Goal: Information Seeking & Learning: Check status

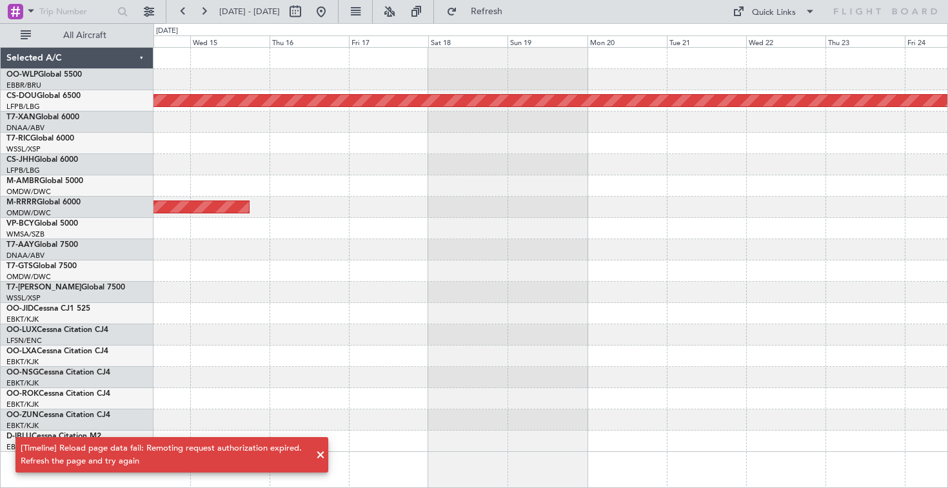
click at [319, 457] on span at bounding box center [320, 455] width 15 height 15
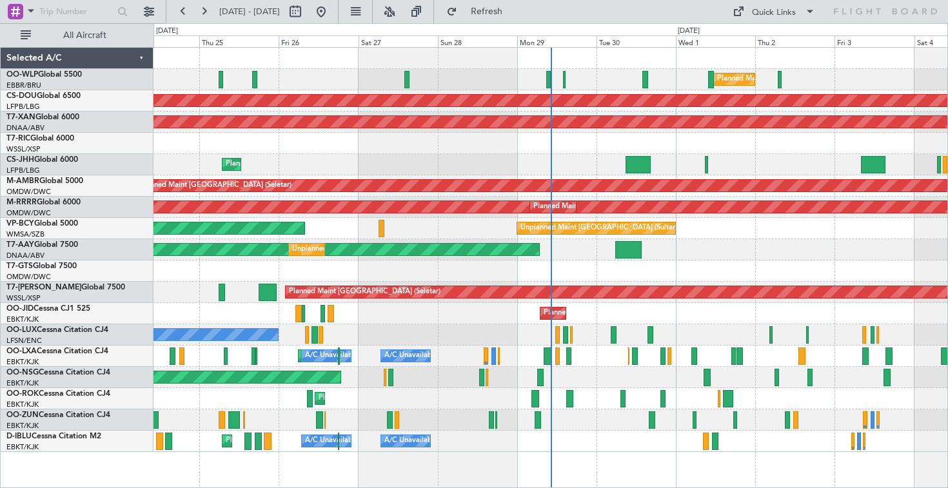
click at [248, 116] on div "Planned Maint Milan (Linate) Planned Maint [GEOGRAPHIC_DATA] ([GEOGRAPHIC_DATA]…" at bounding box center [551, 250] width 794 height 405
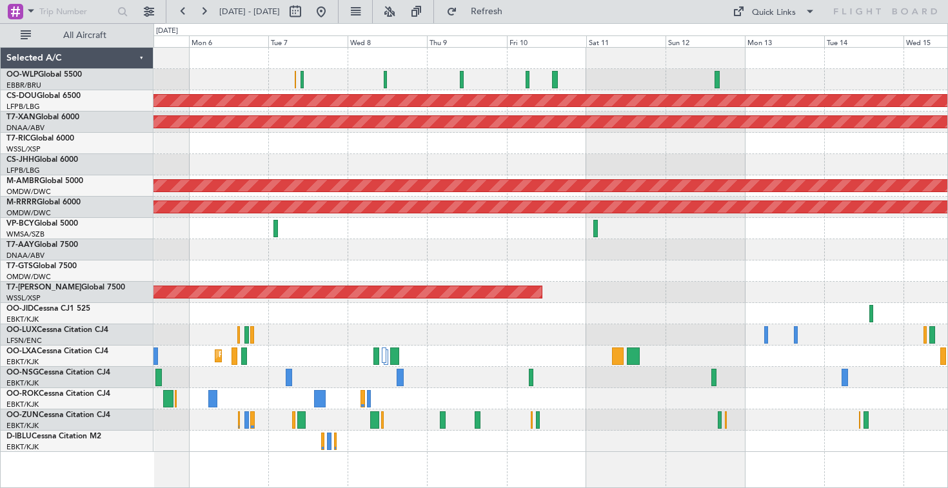
click at [150, 168] on div "Planned Maint London ([GEOGRAPHIC_DATA]) AOG Maint [GEOGRAPHIC_DATA] (Al Maktou…" at bounding box center [474, 255] width 948 height 465
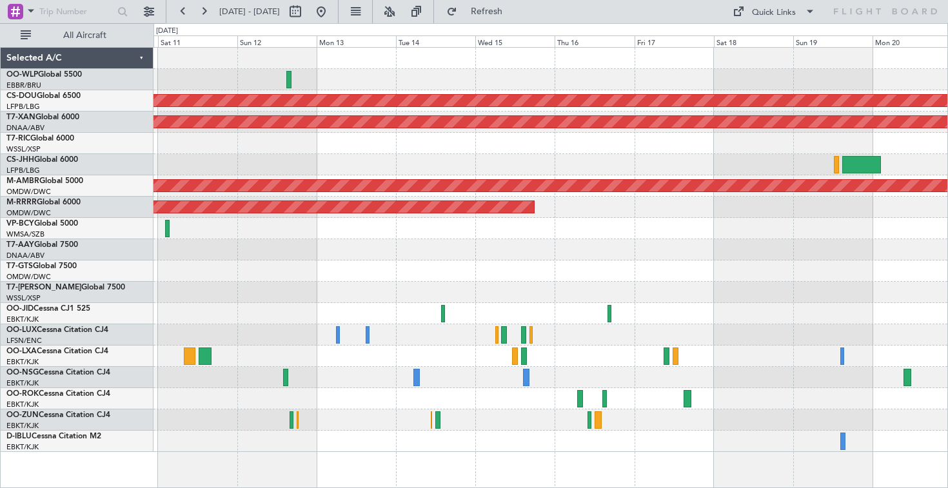
click at [132, 175] on div "Planned Maint London ([GEOGRAPHIC_DATA]) AOG Maint [GEOGRAPHIC_DATA] (Al Maktou…" at bounding box center [474, 255] width 948 height 465
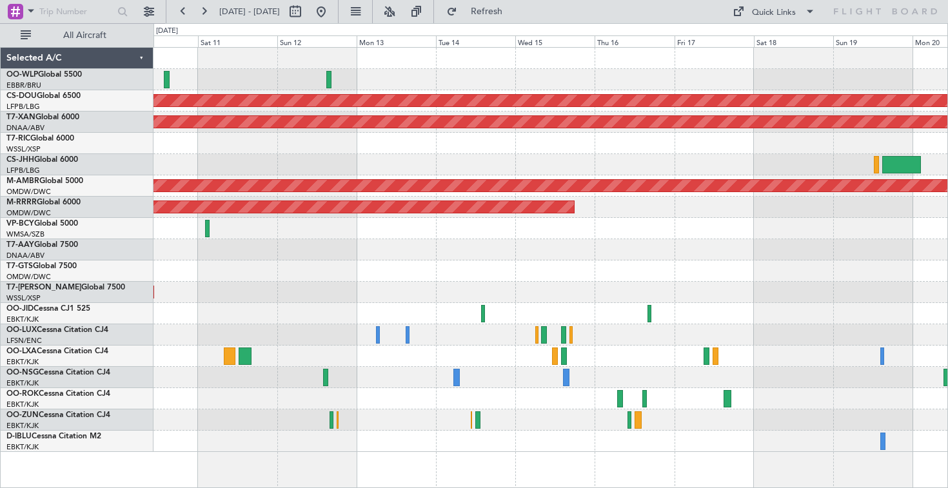
click at [641, 129] on div "Planned Maint London ([GEOGRAPHIC_DATA]) AOG Maint [GEOGRAPHIC_DATA] (Al Maktou…" at bounding box center [551, 250] width 794 height 405
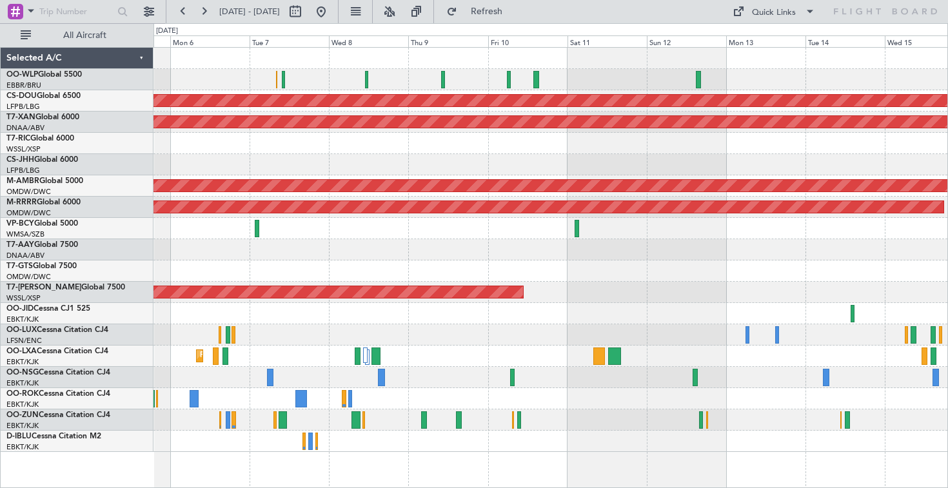
click at [730, 151] on div "Planned Maint London ([GEOGRAPHIC_DATA]) AOG Maint [GEOGRAPHIC_DATA] (Al Maktou…" at bounding box center [551, 250] width 794 height 405
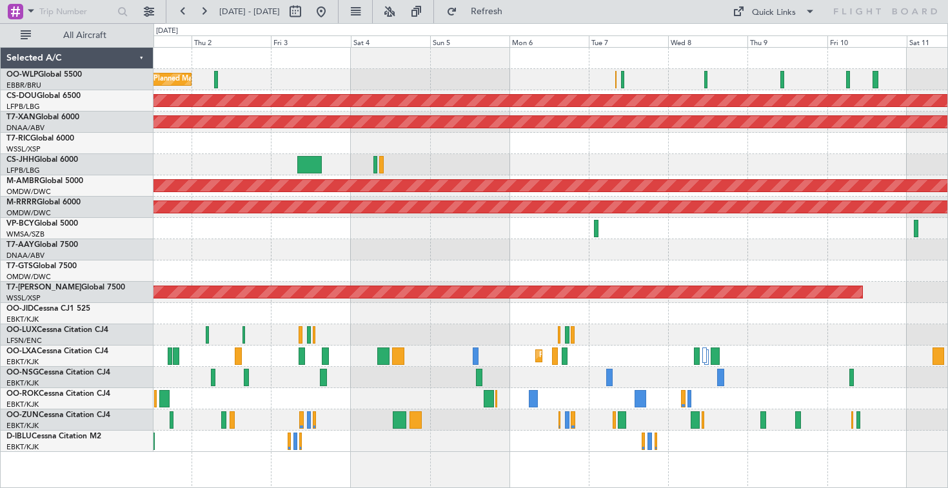
click at [632, 150] on div at bounding box center [551, 143] width 794 height 21
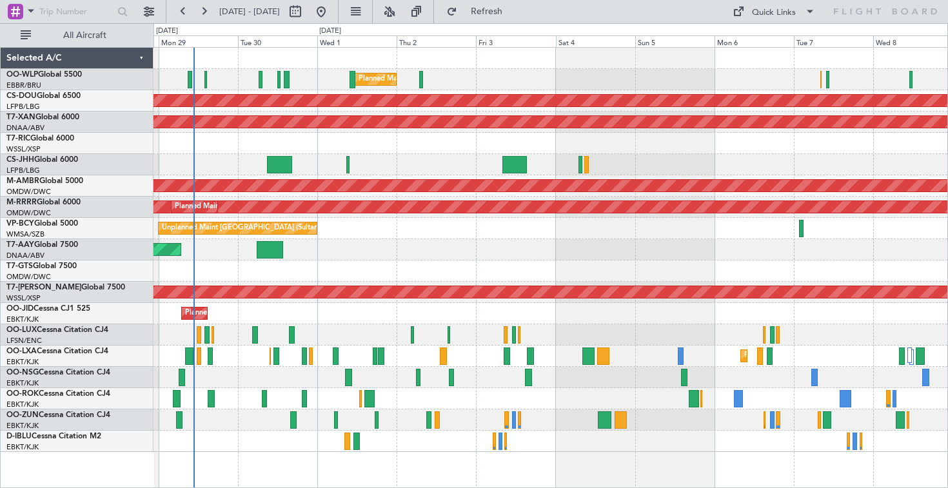
click at [292, 146] on div "Planned Maint Milan (Linate) Planned Maint [GEOGRAPHIC_DATA] ([GEOGRAPHIC_DATA]…" at bounding box center [551, 250] width 794 height 405
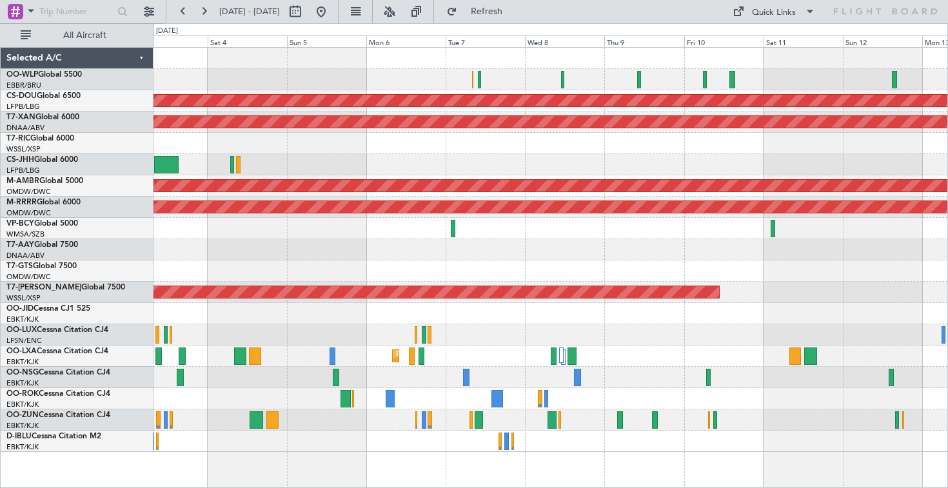
click at [483, 137] on div at bounding box center [551, 143] width 794 height 21
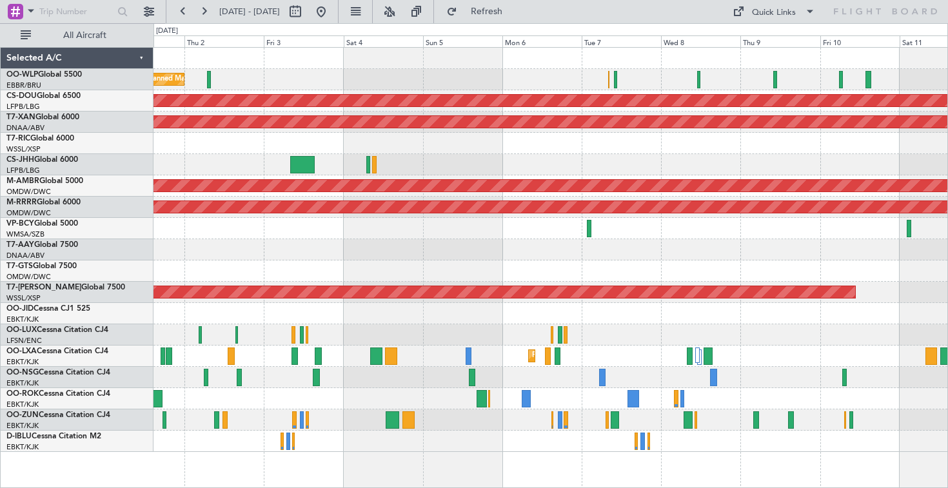
click at [577, 138] on div "Planned Maint Milan (Linate) Planned Maint [GEOGRAPHIC_DATA] ([GEOGRAPHIC_DATA]…" at bounding box center [551, 250] width 794 height 405
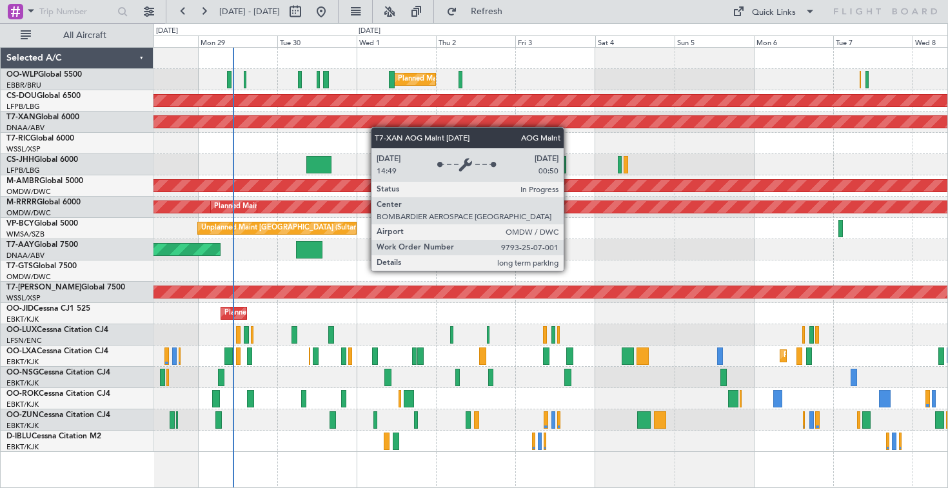
click at [545, 117] on div "Planned Maint Milan (Linate) Planned Maint [GEOGRAPHIC_DATA] ([GEOGRAPHIC_DATA]…" at bounding box center [551, 250] width 794 height 405
